Goal: Submit feedback/report problem

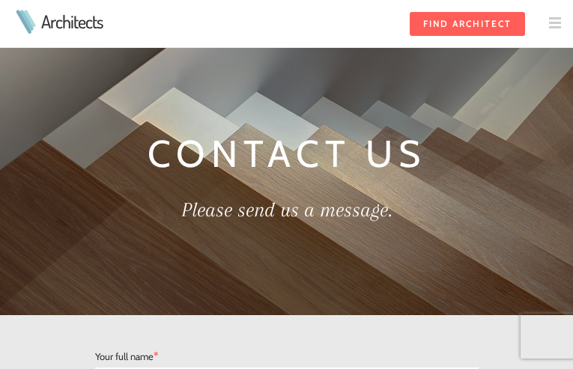
select select "Architect"
type input "N/A"
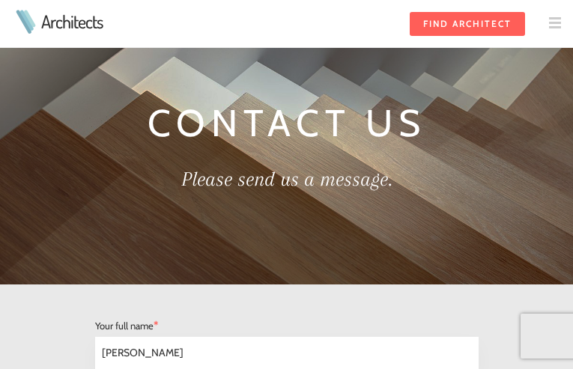
type input "[PERSON_NAME]"
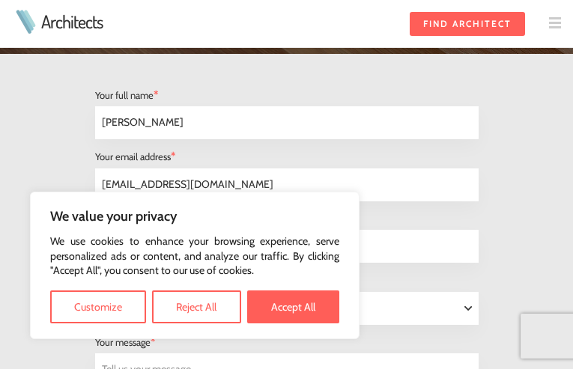
type input "[EMAIL_ADDRESS][DOMAIN_NAME]"
type input "[PHONE_NUMBER]"
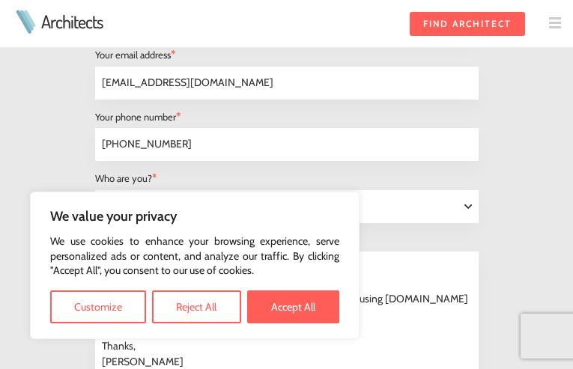
type textarea "Hello, "your" caught my attention; could be a typo. A quick check using [DOMAIN…"
